Goal: Task Accomplishment & Management: Use online tool/utility

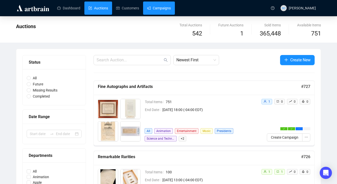
click at [171, 9] on link "Campaigns" at bounding box center [159, 8] width 24 height 13
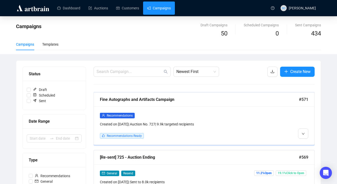
click at [223, 111] on div "Recommendations Created on [DATE] | Auction No. 727 | 9.9k targeted recipients …" at bounding box center [204, 126] width 220 height 38
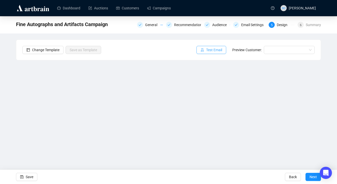
click at [221, 51] on button "Test Email" at bounding box center [211, 50] width 30 height 8
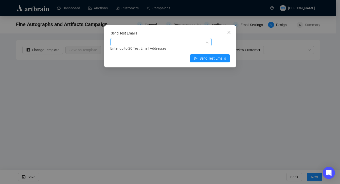
click at [166, 41] on div at bounding box center [158, 42] width 94 height 7
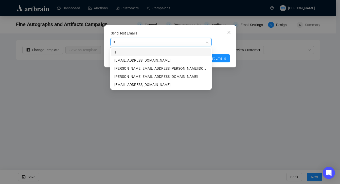
type input "sa"
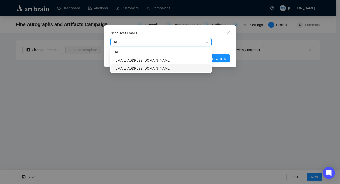
click at [153, 71] on div "[EMAIL_ADDRESS][DOMAIN_NAME]" at bounding box center [160, 69] width 93 height 6
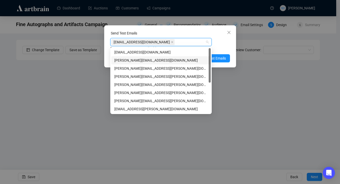
click at [227, 47] on div "Enter up to 20 Test Email Addresses" at bounding box center [170, 49] width 120 height 6
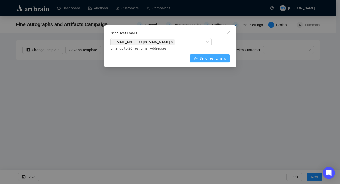
click at [223, 59] on span "Send Test Emails" at bounding box center [213, 59] width 26 height 6
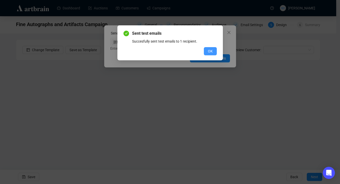
click at [214, 51] on button "OK" at bounding box center [210, 51] width 13 height 8
